Goal: Use online tool/utility: Utilize a website feature to perform a specific function

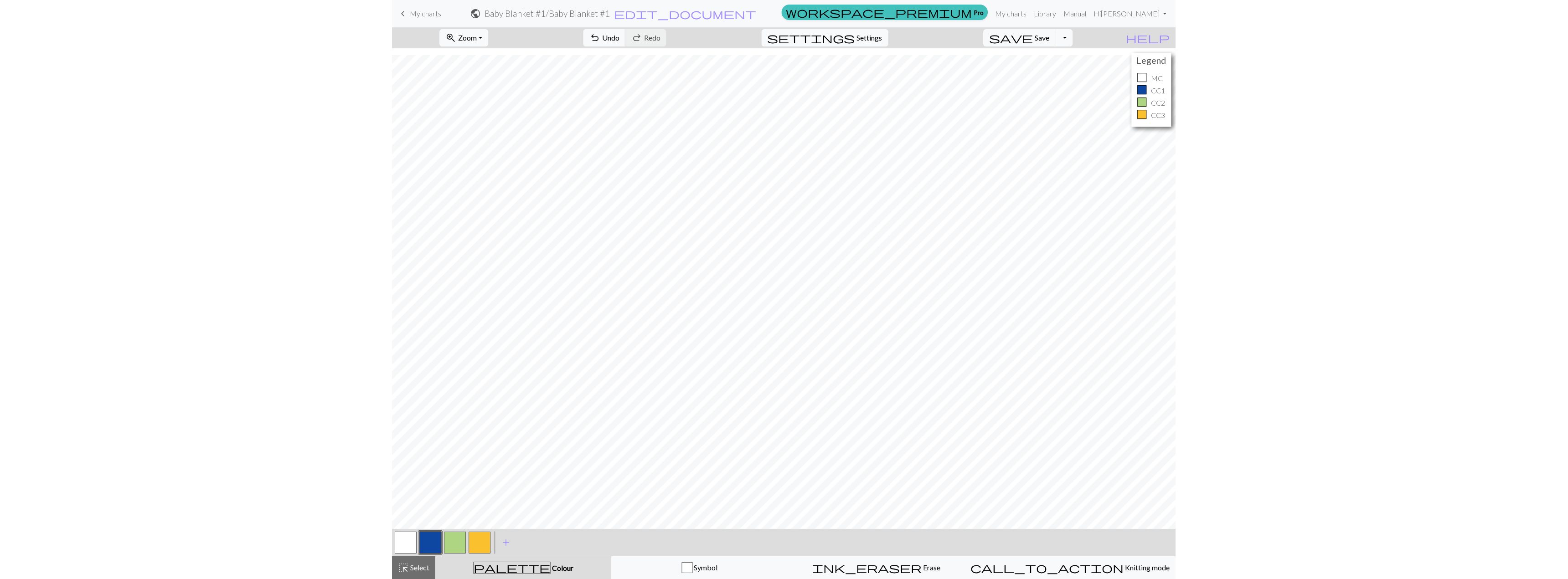
scroll to position [925, 0]
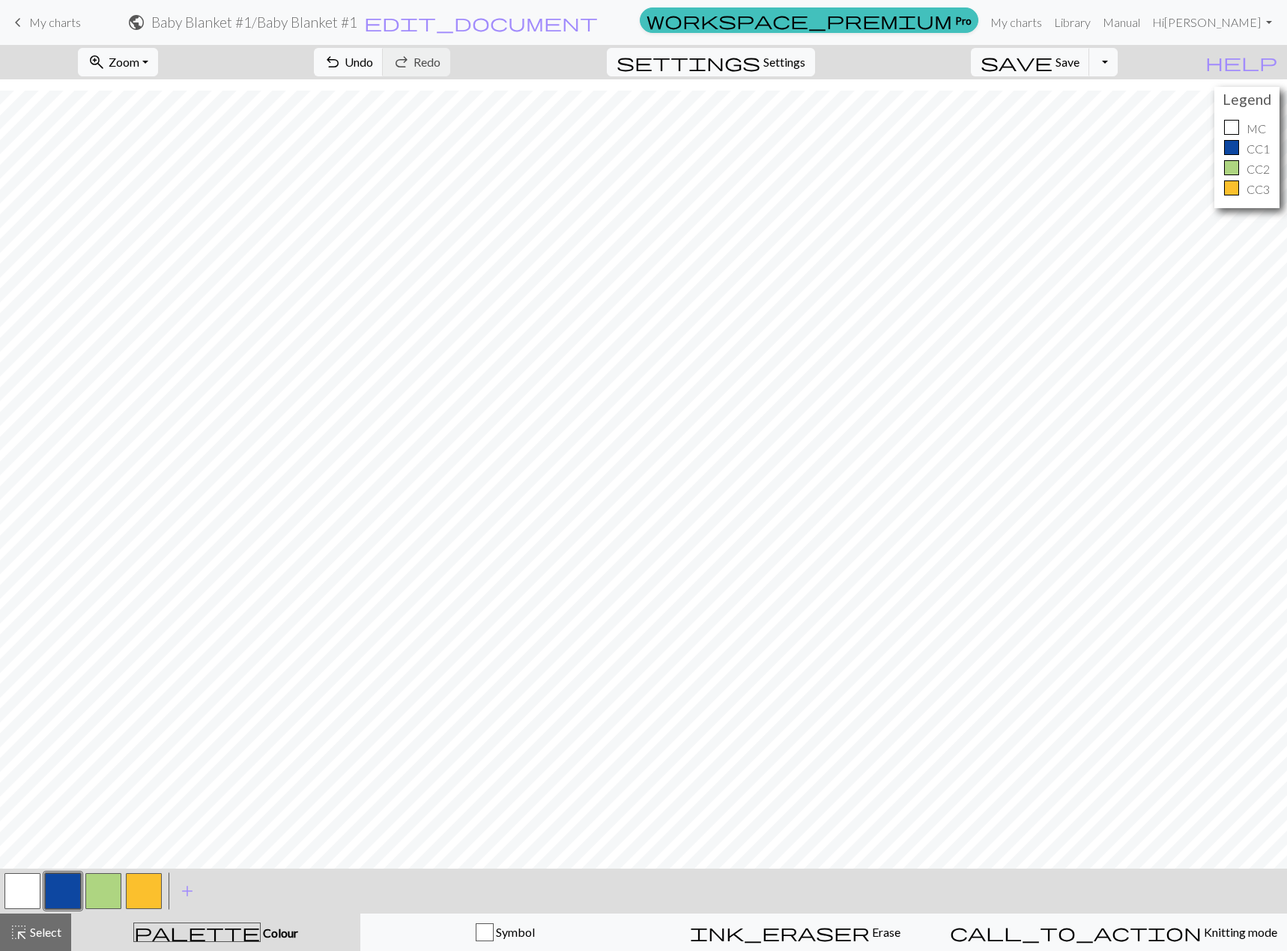
click at [19, 889] on button "button" at bounding box center [22, 891] width 36 height 36
click at [16, 929] on span "highlight_alt" at bounding box center [19, 932] width 18 height 21
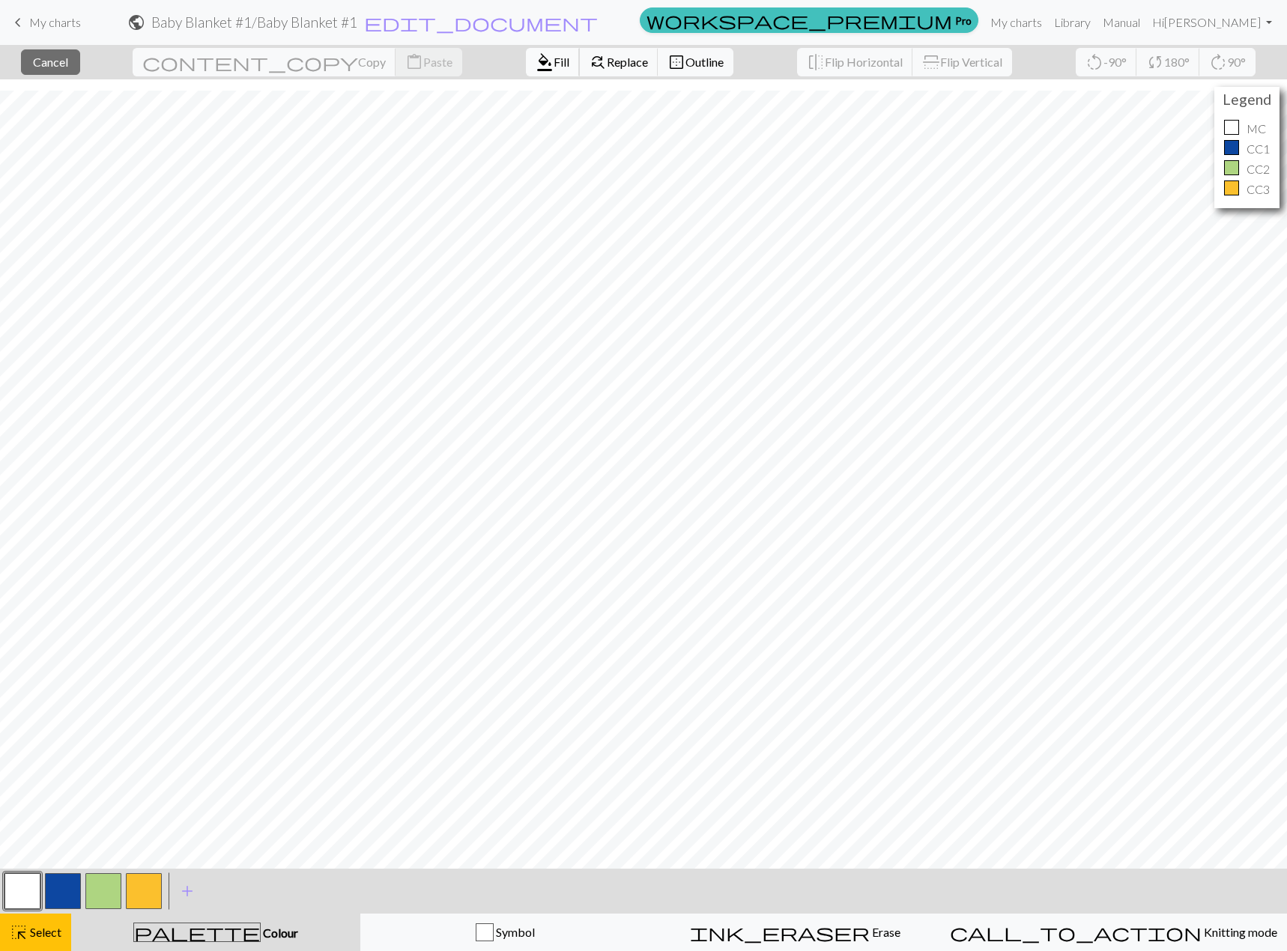
click at [553, 65] on span "Fill" at bounding box center [561, 62] width 16 height 14
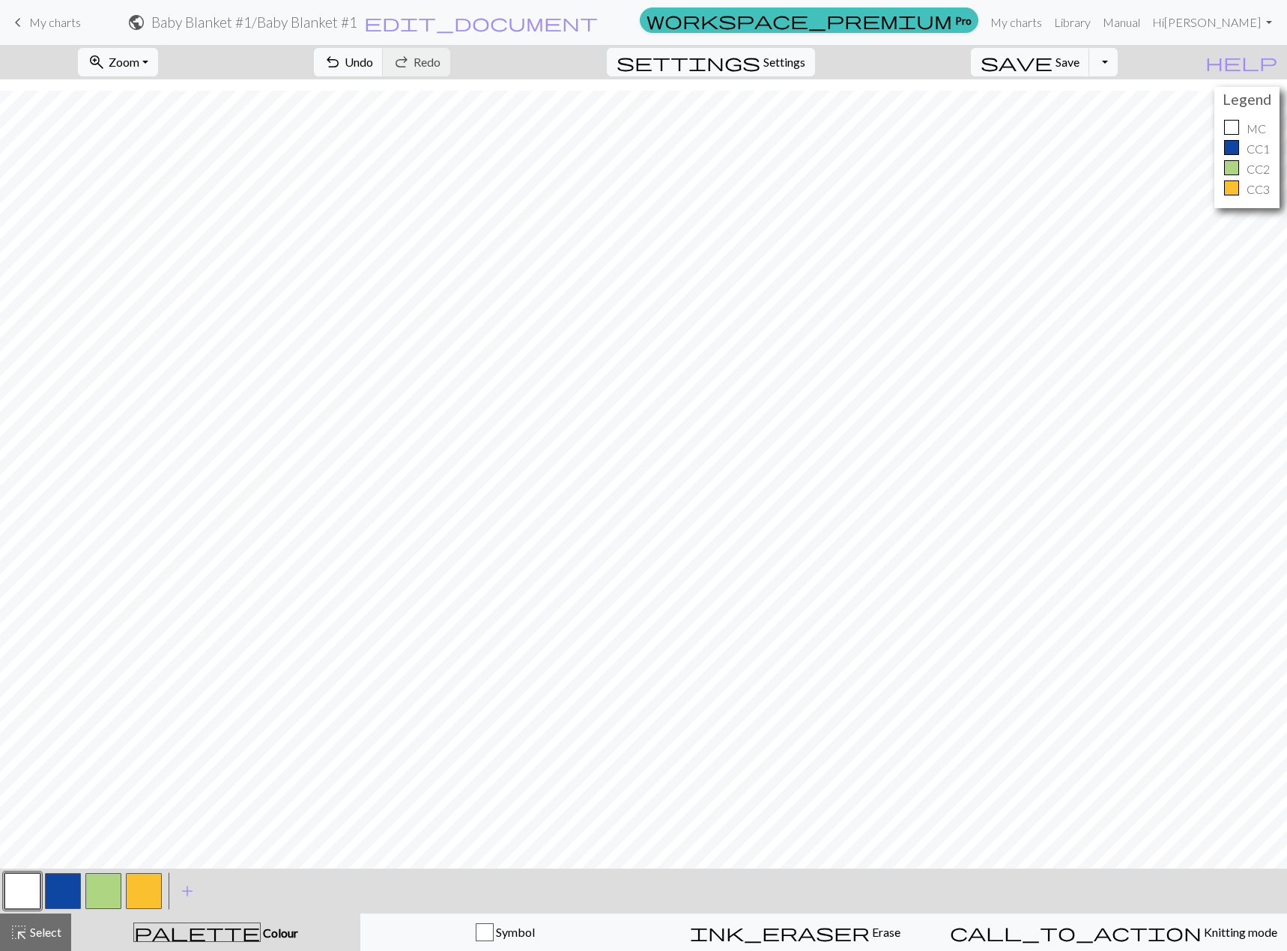
click at [21, 890] on button "button" at bounding box center [22, 891] width 36 height 36
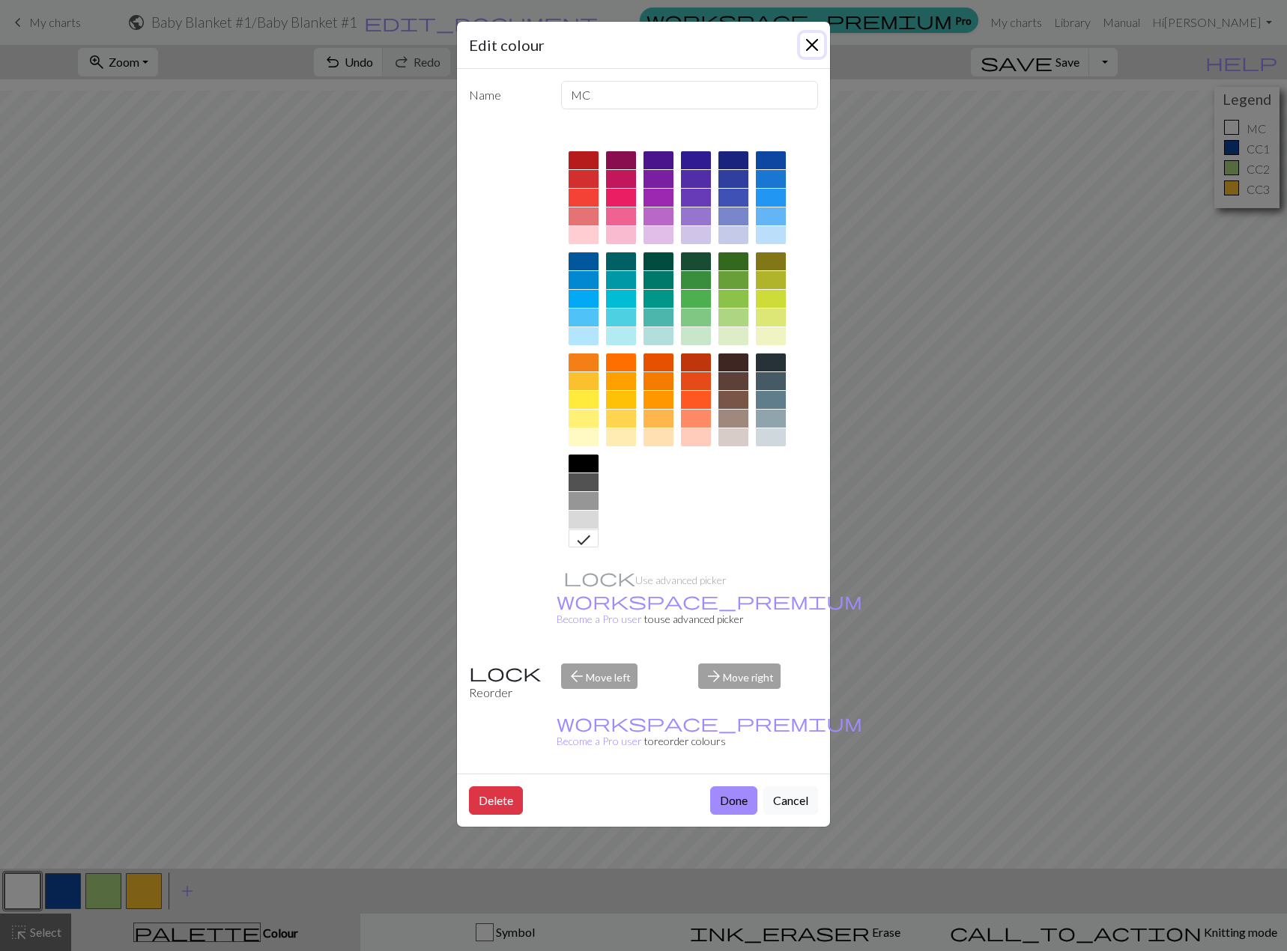
click at [803, 44] on button "Close" at bounding box center [812, 45] width 24 height 24
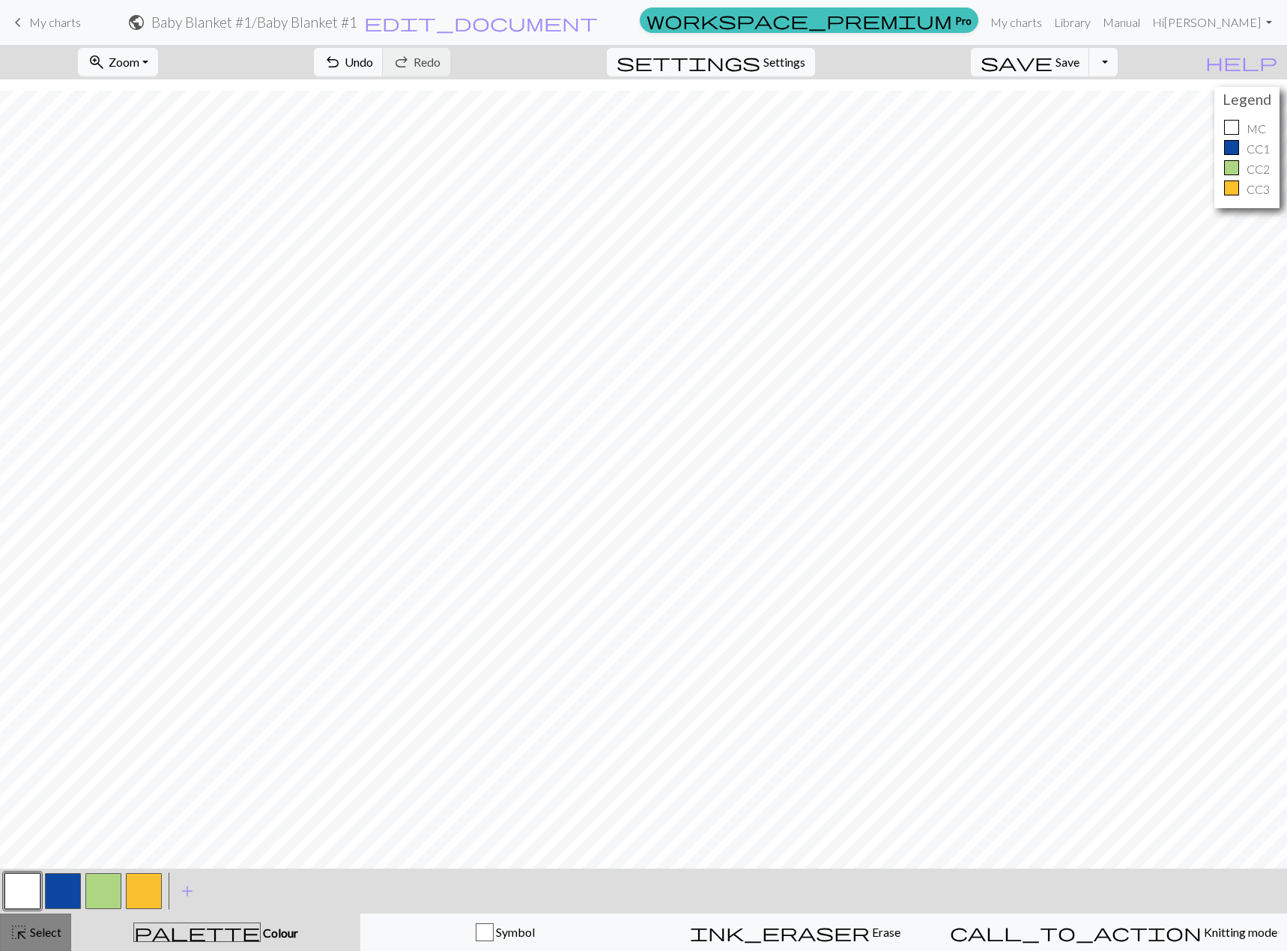
click at [35, 931] on span "Select" at bounding box center [45, 932] width 34 height 14
click at [105, 884] on button "button" at bounding box center [103, 891] width 36 height 36
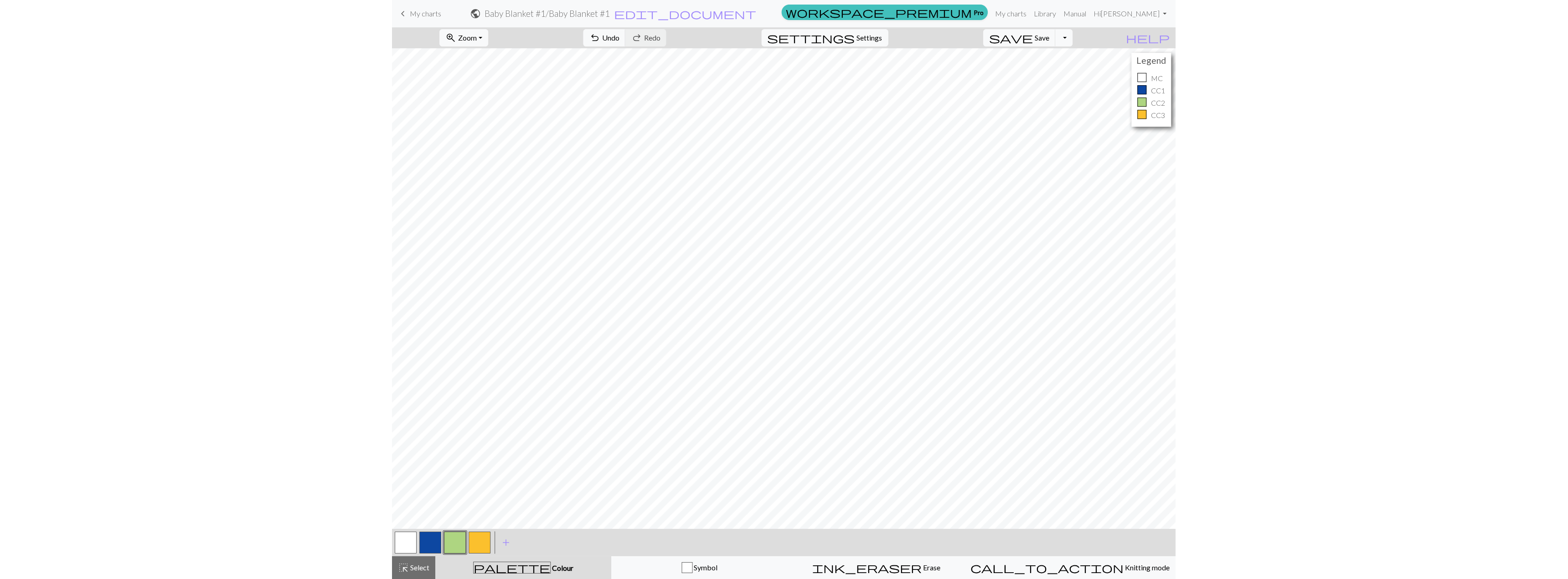
scroll to position [918, 0]
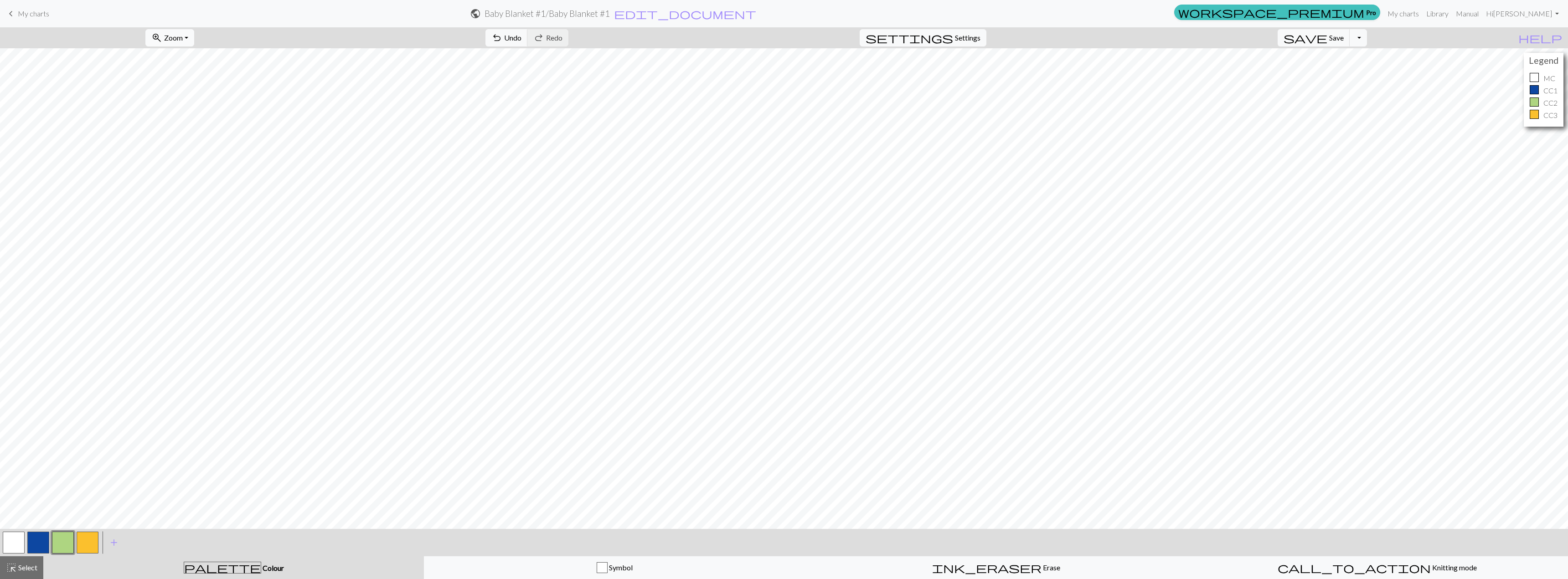
click at [183, 33] on span "Zoom" at bounding box center [173, 38] width 19 height 9
click at [188, 72] on button "Fit width" at bounding box center [182, 72] width 72 height 15
click at [13, 563] on span "highlight_alt" at bounding box center [12, 567] width 11 height 13
click at [718, 40] on span "format_color_fill" at bounding box center [723, 38] width 11 height 13
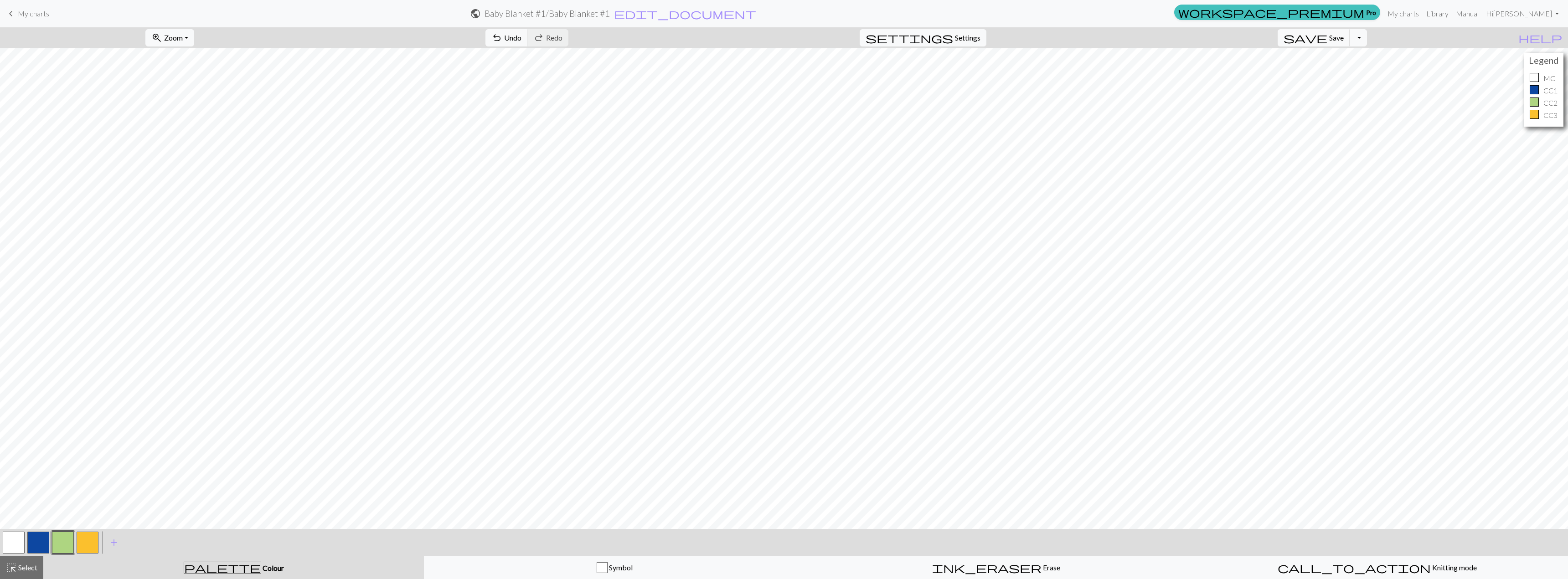
click at [24, 569] on span "Select" at bounding box center [27, 567] width 21 height 9
click at [712, 42] on button "format_color_fill Fill" at bounding box center [729, 38] width 33 height 17
click at [12, 567] on span "highlight_alt" at bounding box center [12, 567] width 11 height 13
click at [718, 37] on span "format_color_fill" at bounding box center [723, 38] width 11 height 13
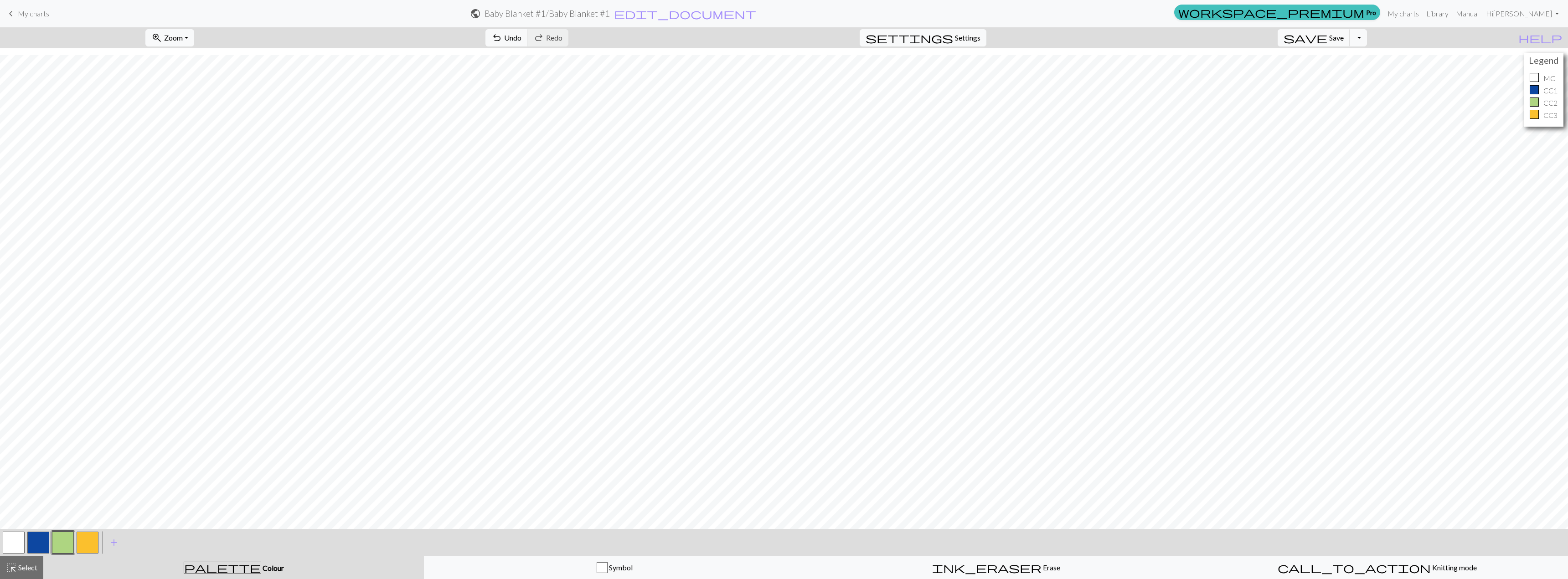
click at [36, 543] on button "button" at bounding box center [38, 543] width 22 height 22
click at [573, 536] on div "< > add Add a colour" at bounding box center [784, 542] width 1568 height 27
click at [35, 539] on button "button" at bounding box center [38, 543] width 22 height 22
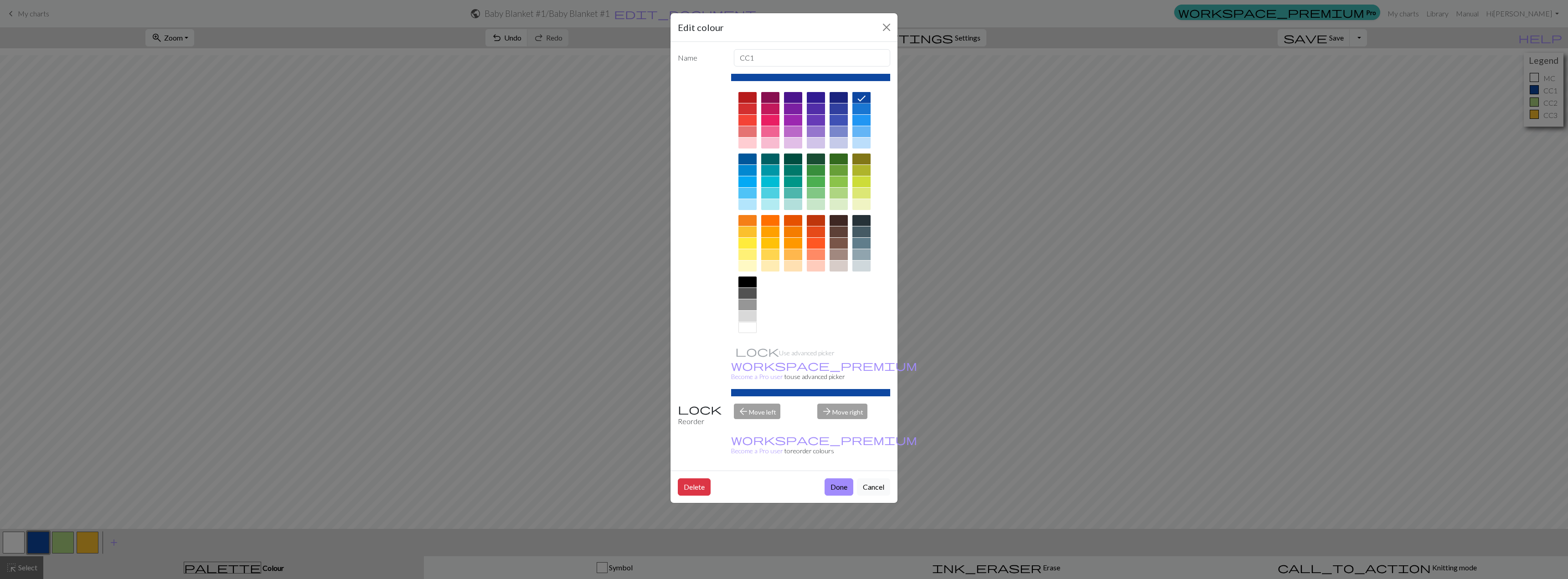
click at [783, 94] on icon at bounding box center [861, 99] width 11 height 11
click at [783, 478] on button "Done" at bounding box center [839, 487] width 29 height 17
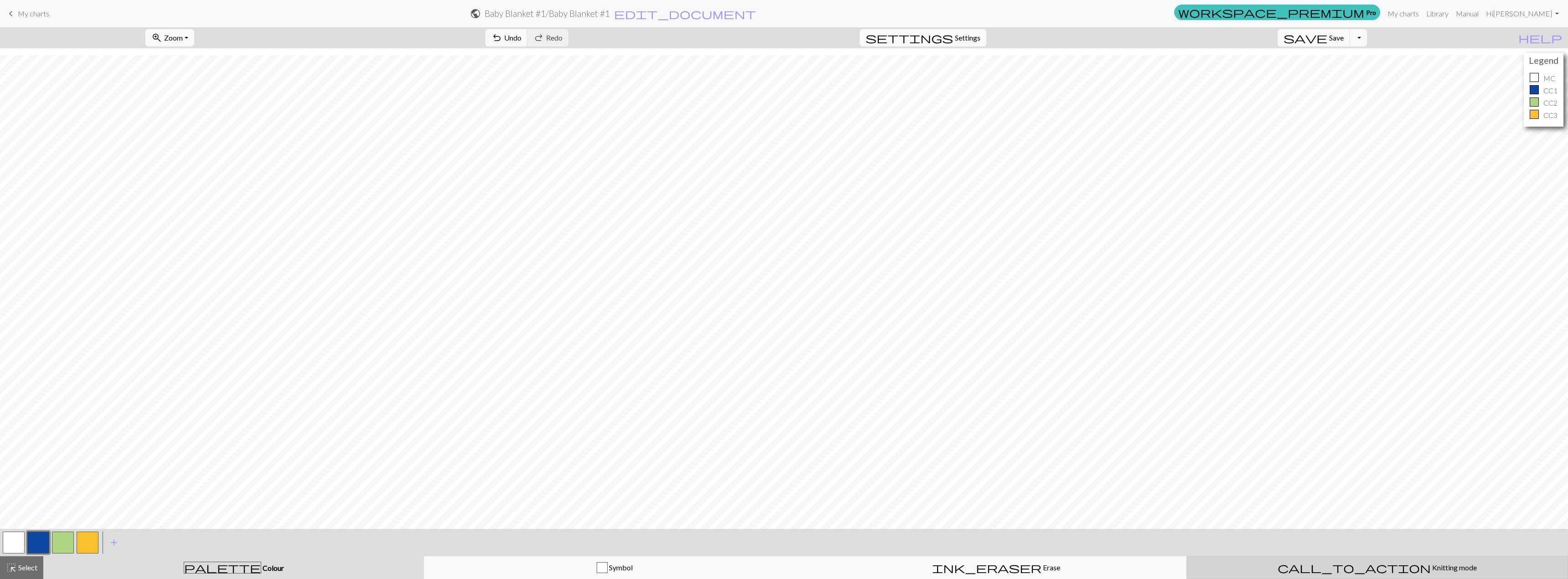
click at [783, 567] on span "Knitting mode" at bounding box center [1454, 567] width 46 height 9
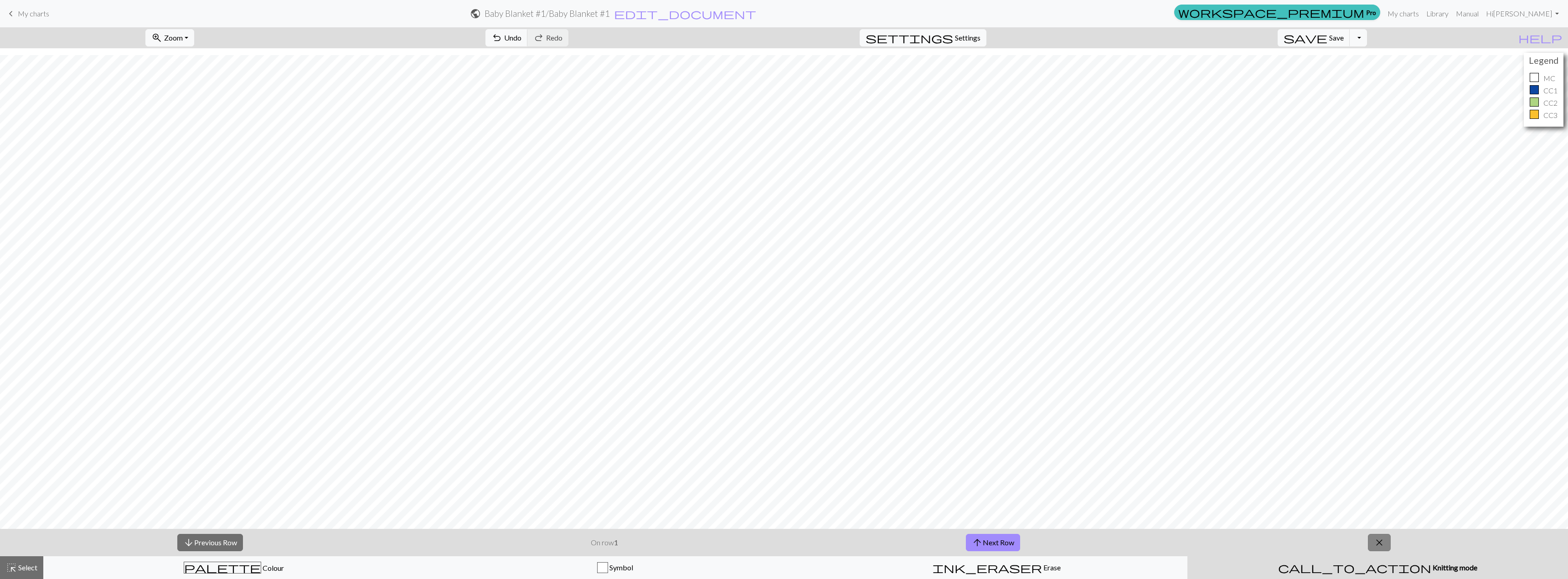
click at [783, 543] on span "close" at bounding box center [1379, 542] width 11 height 13
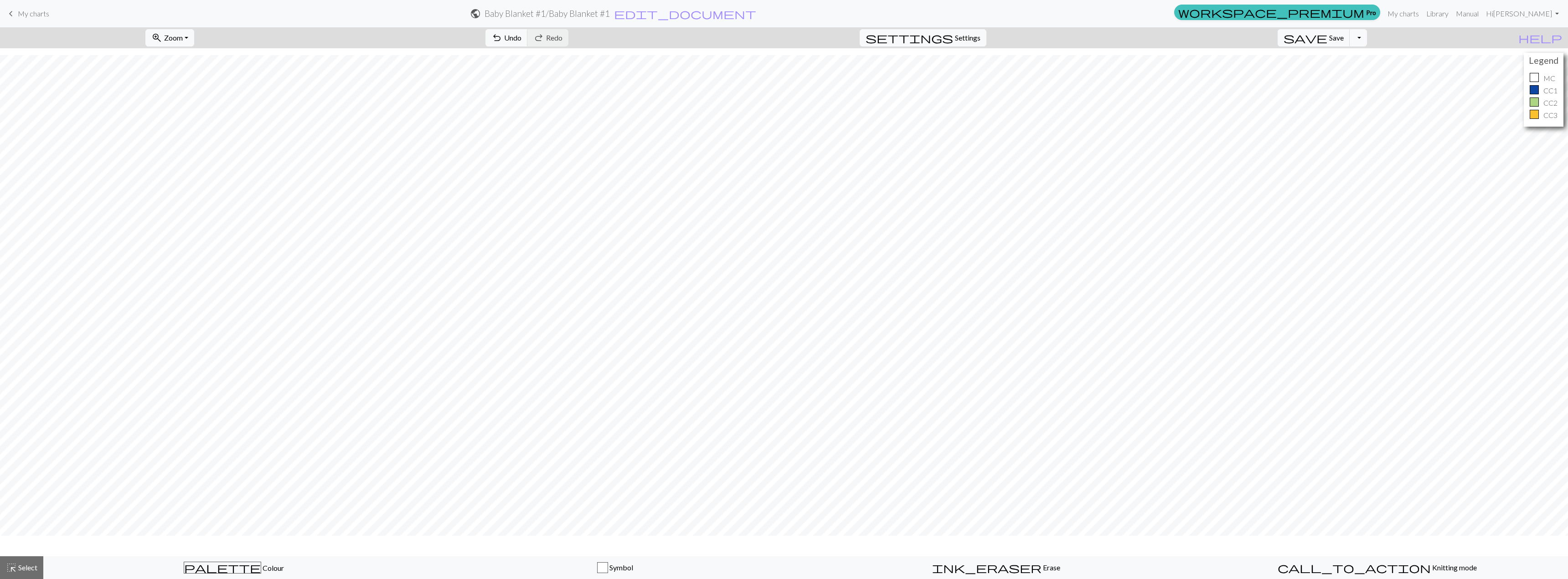
scroll to position [2461, 0]
click at [783, 38] on span "Save" at bounding box center [1337, 38] width 15 height 9
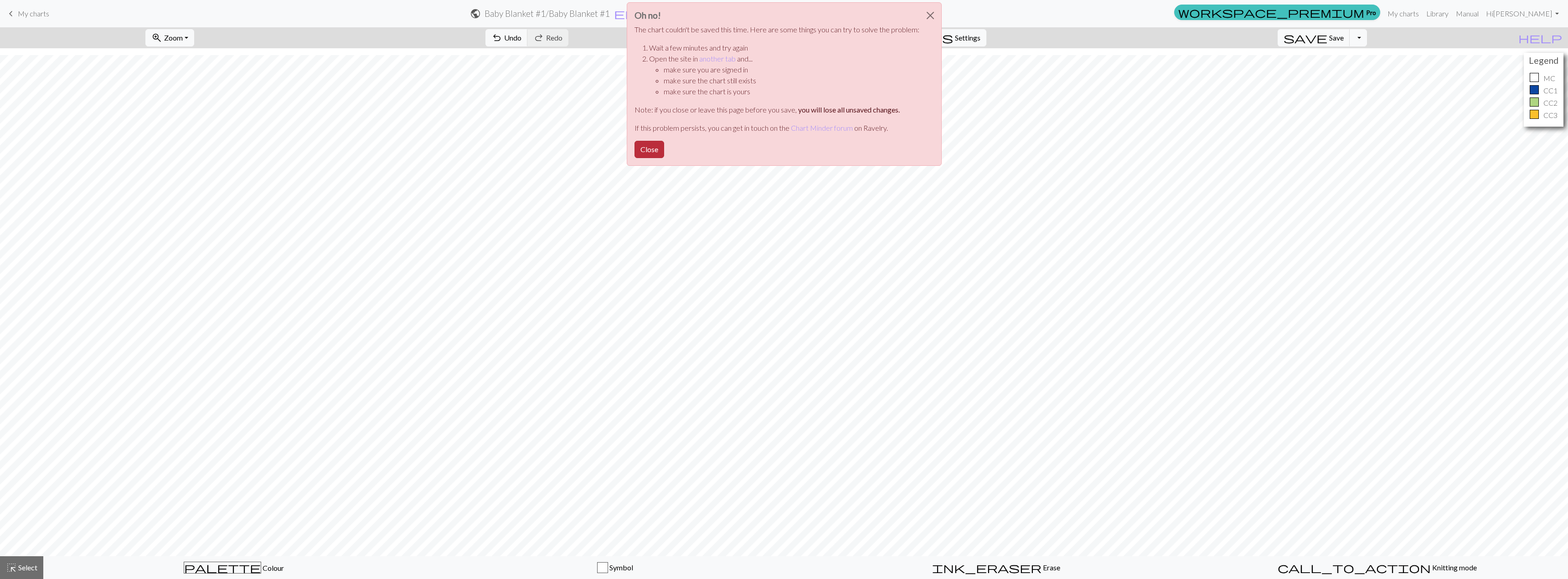
click at [651, 146] on button "Close" at bounding box center [649, 149] width 30 height 17
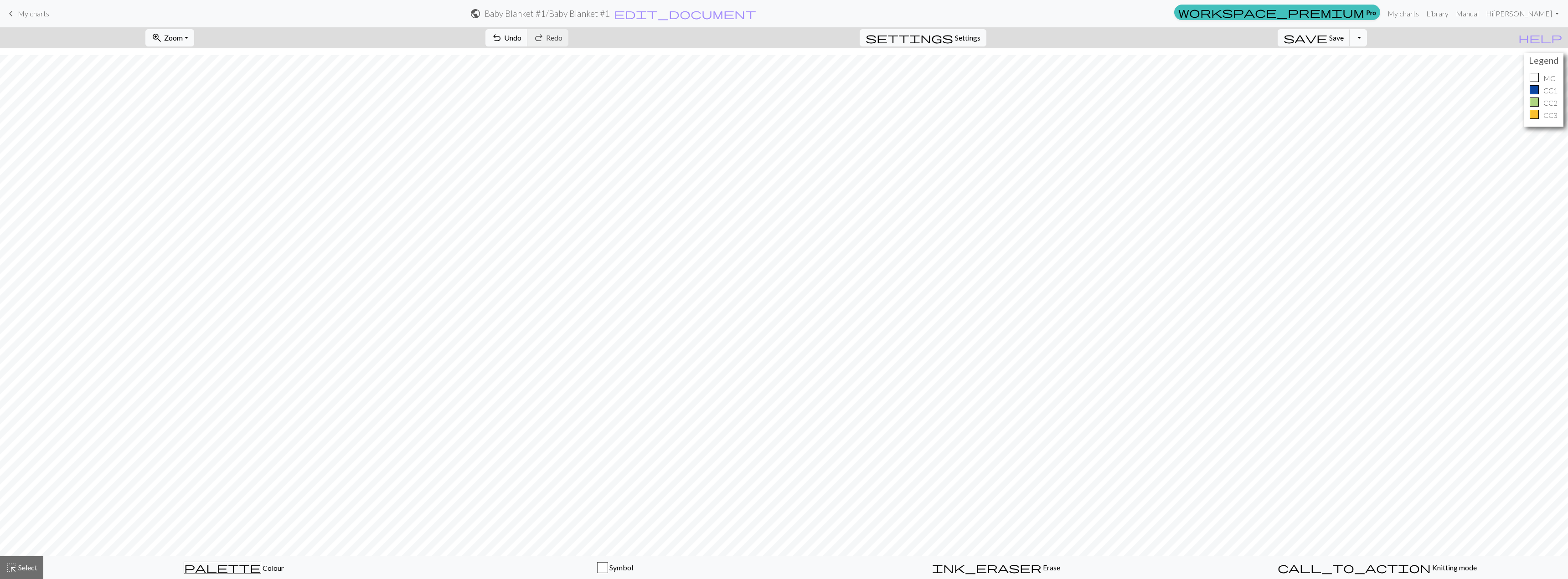
click at [783, 38] on button "Toggle Dropdown" at bounding box center [1358, 38] width 17 height 17
click at [783, 57] on button "file_copy Save a copy" at bounding box center [1291, 58] width 150 height 15
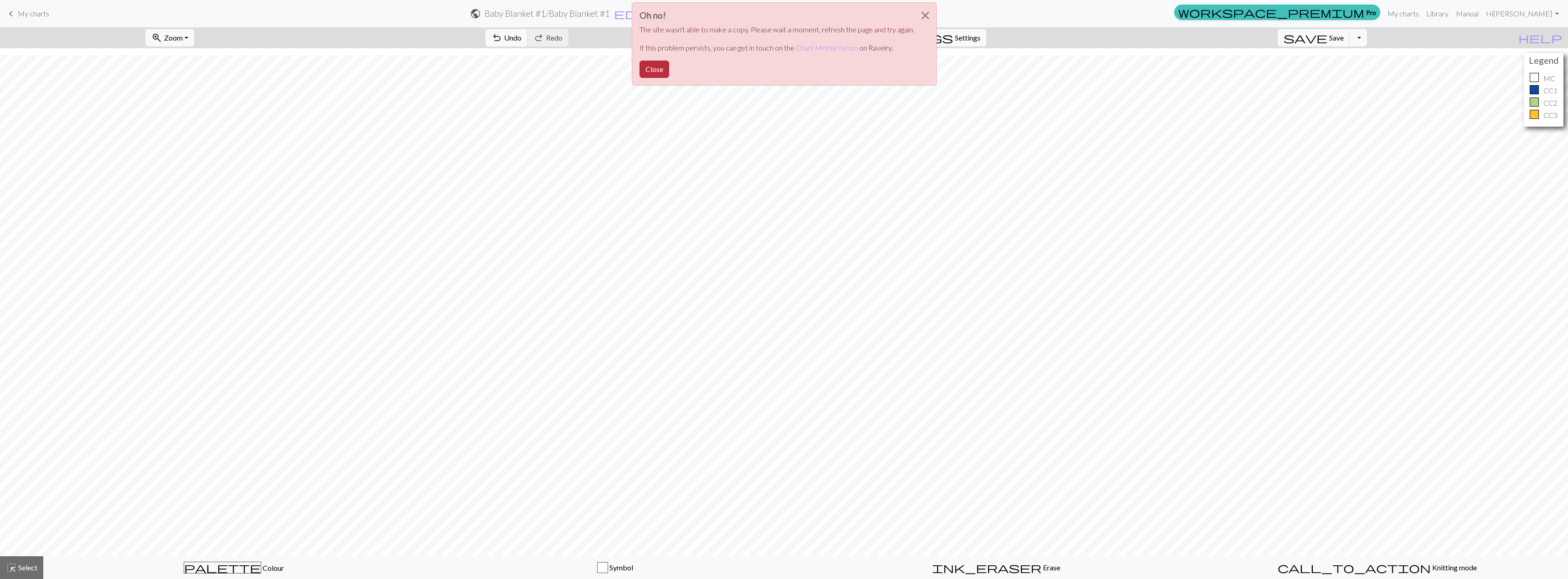
click at [653, 67] on button "Close" at bounding box center [654, 69] width 30 height 17
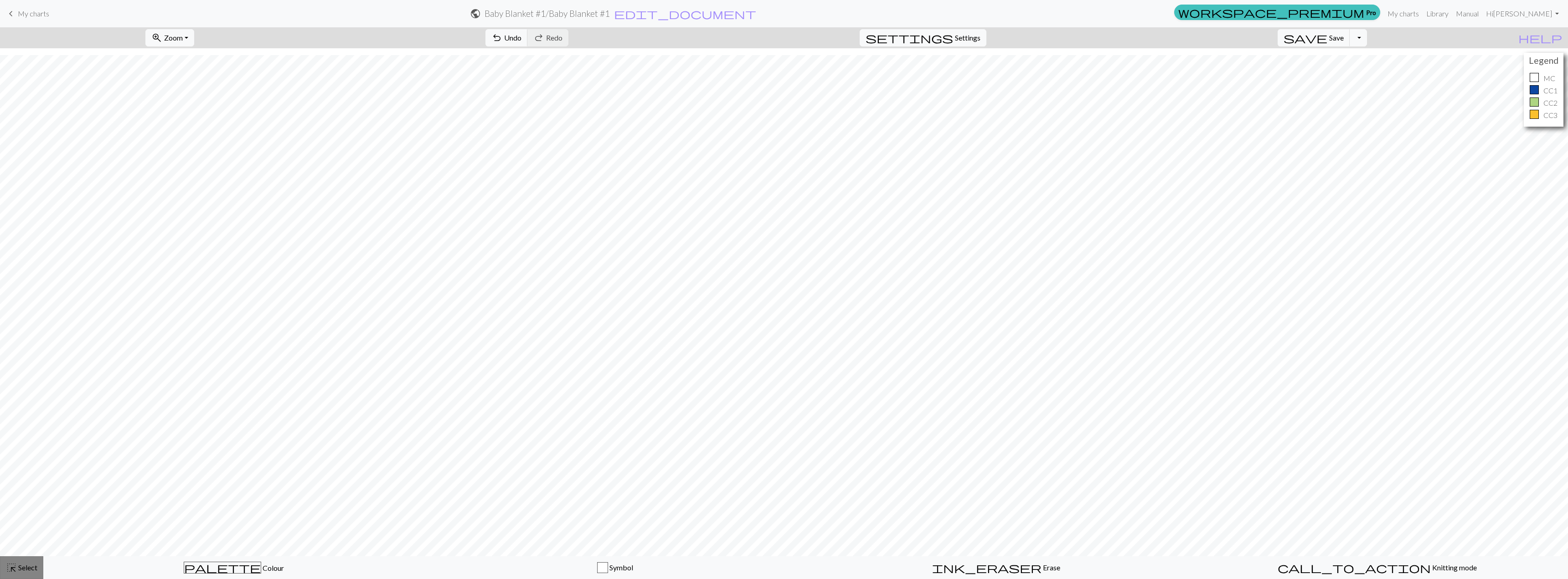
click at [18, 565] on span "Select" at bounding box center [27, 567] width 21 height 9
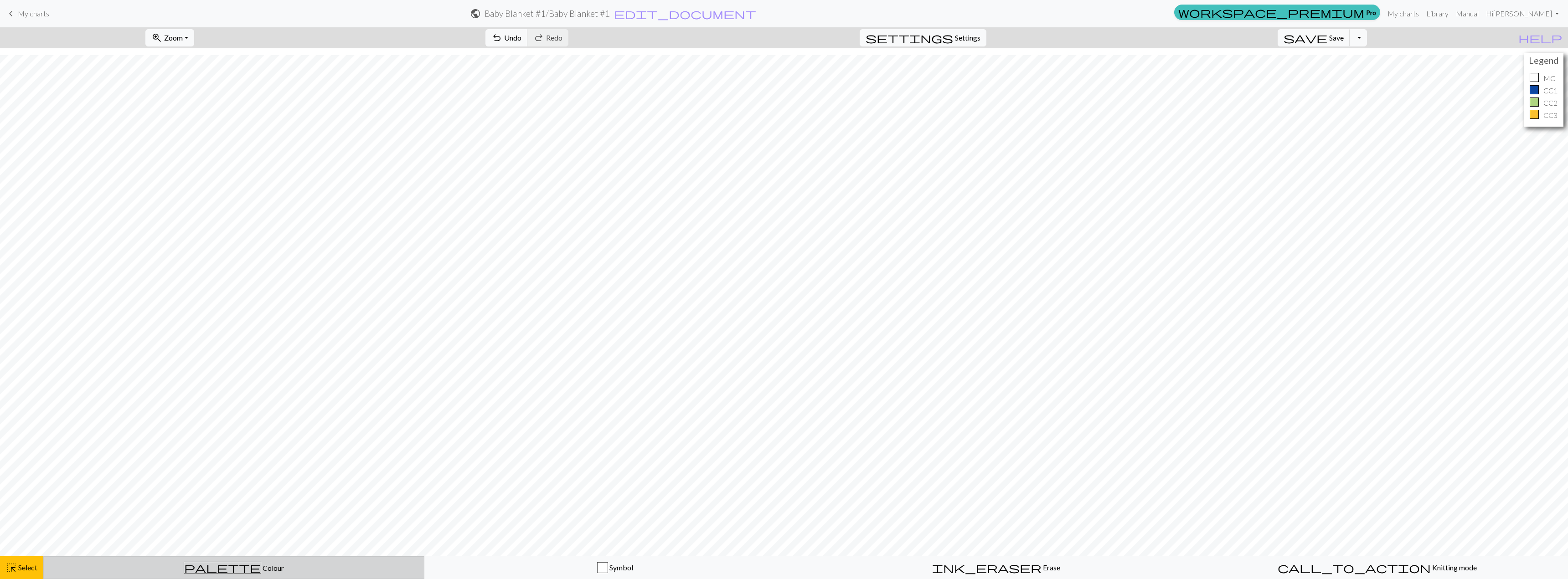
click at [219, 567] on span "palette" at bounding box center [223, 567] width 77 height 13
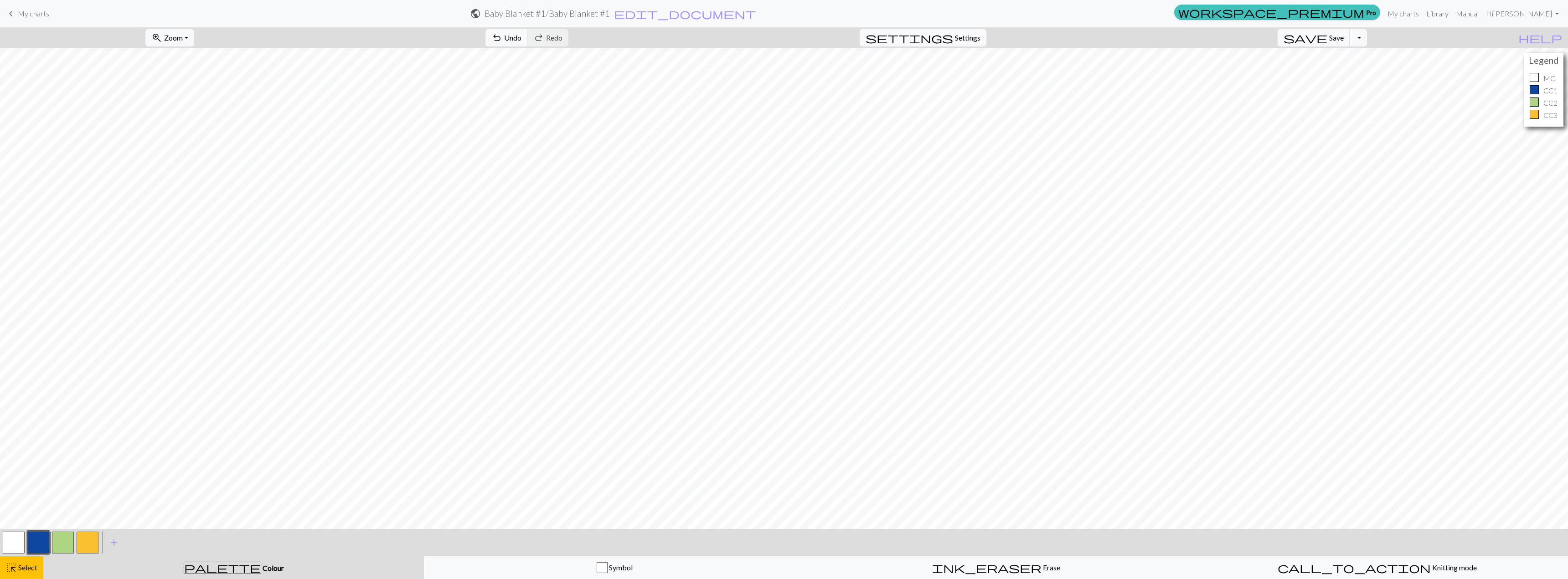
click at [61, 545] on button "button" at bounding box center [63, 543] width 22 height 22
click at [23, 567] on span "Select" at bounding box center [27, 567] width 21 height 9
click at [28, 568] on span "Select" at bounding box center [27, 567] width 21 height 9
click at [4, 539] on button "button" at bounding box center [13, 543] width 22 height 22
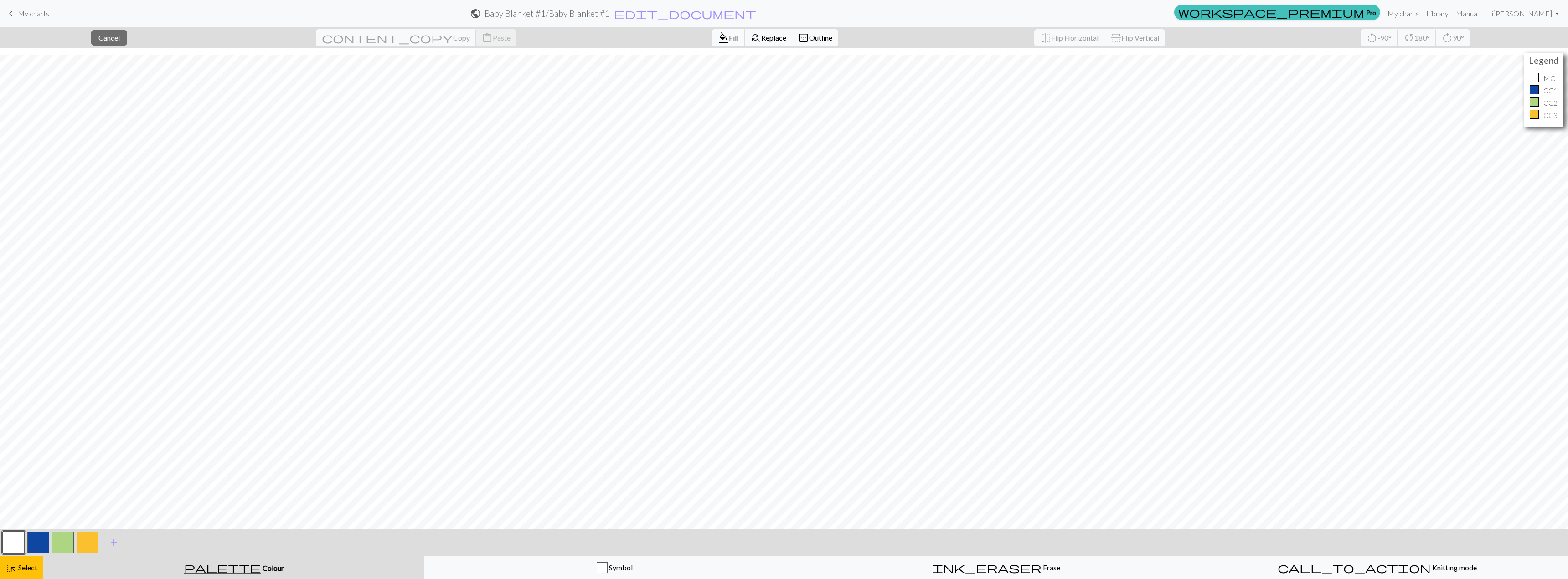
click at [712, 32] on button "format_color_fill Fill" at bounding box center [729, 38] width 33 height 17
click at [89, 539] on button "button" at bounding box center [88, 543] width 22 height 22
